Goal: Transaction & Acquisition: Purchase product/service

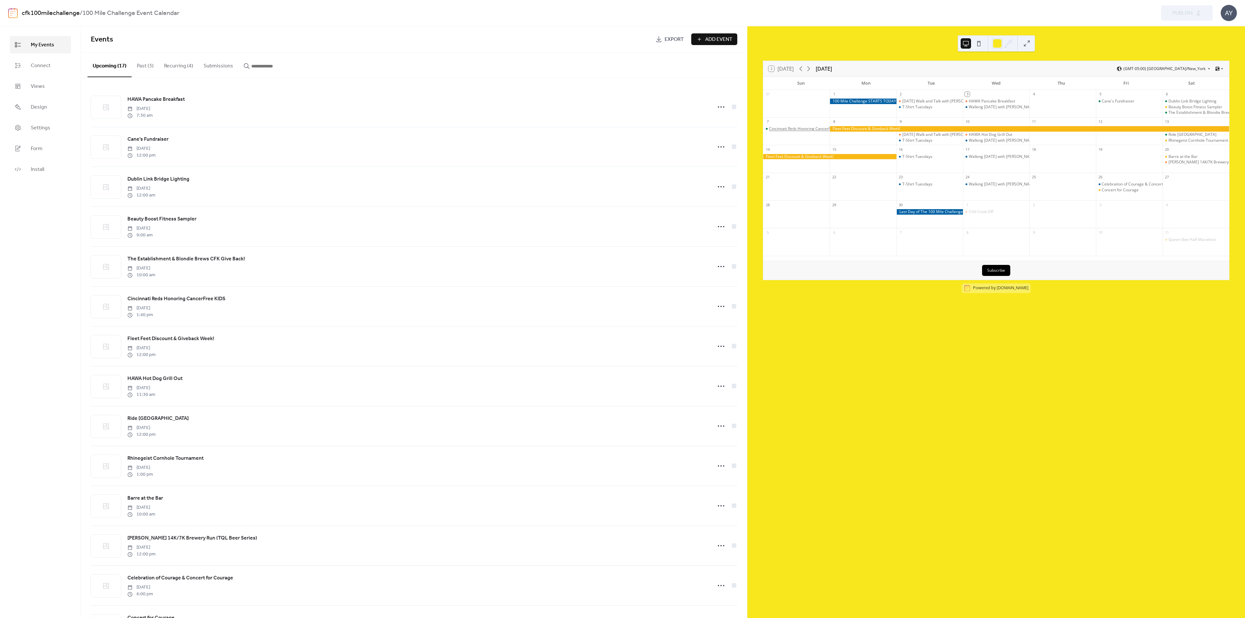
click at [792, 126] on div "Cincinnati Reds Honoring CancerFree KIDS" at bounding box center [807, 129] width 77 height 6
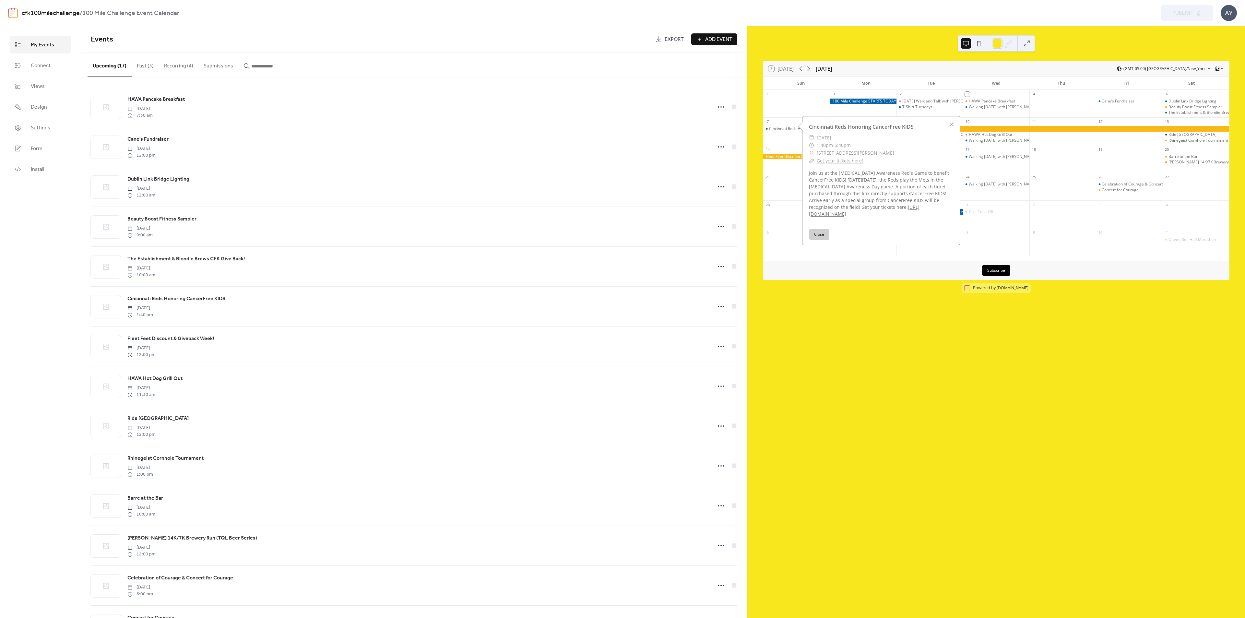
click at [846, 213] on link "[URL][DOMAIN_NAME]" at bounding box center [864, 210] width 111 height 13
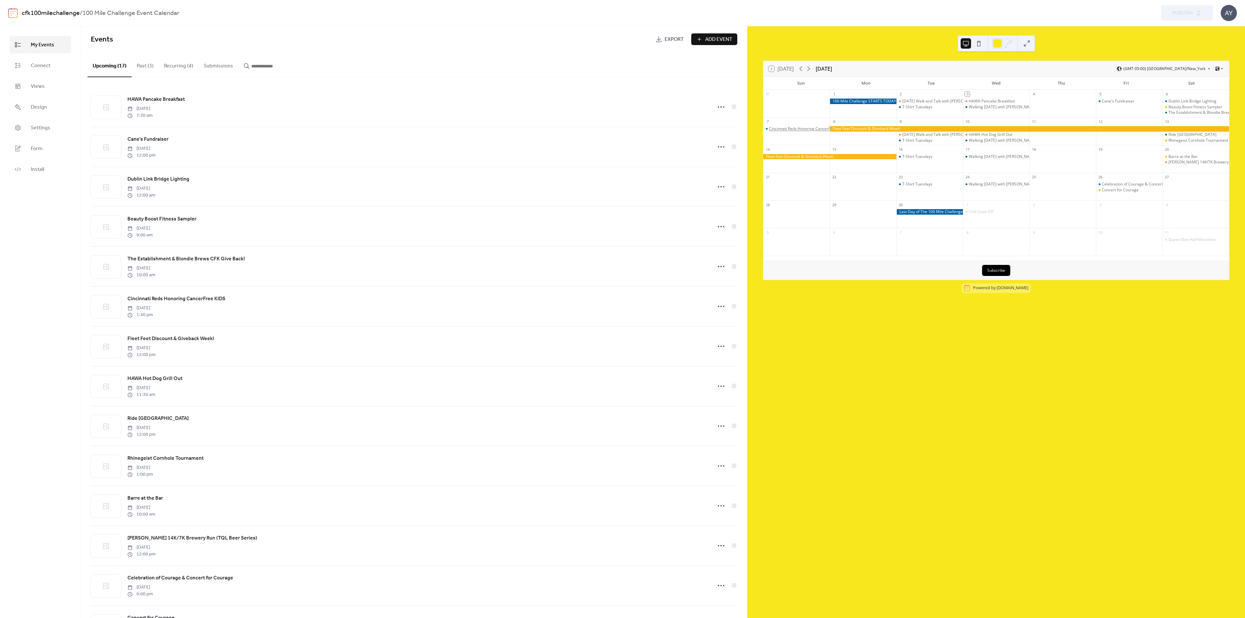
click at [822, 129] on div "Cincinnati Reds Honoring CancerFree KIDS" at bounding box center [807, 129] width 77 height 6
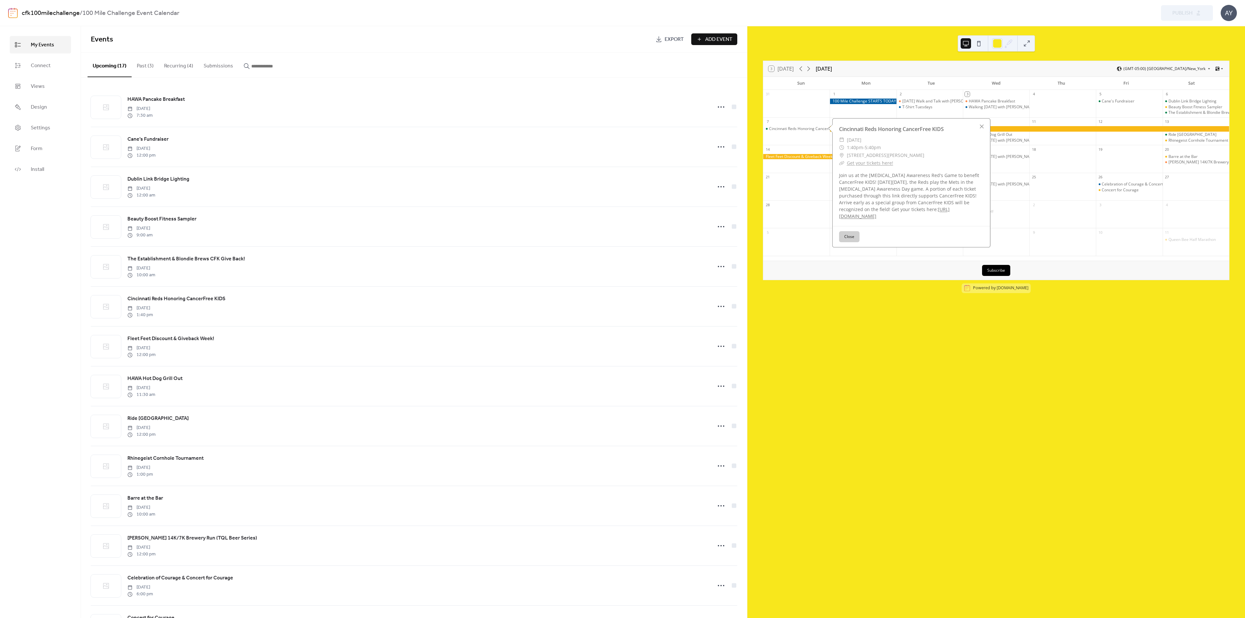
click at [902, 218] on link "[URL][DOMAIN_NAME]" at bounding box center [894, 212] width 111 height 13
